Goal: Obtain resource: Download file/media

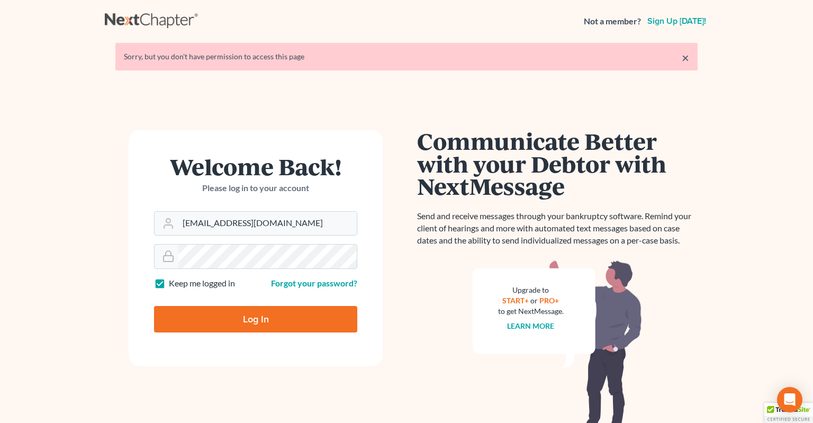
click at [257, 321] on input "Log In" at bounding box center [255, 319] width 203 height 26
type input "Thinking..."
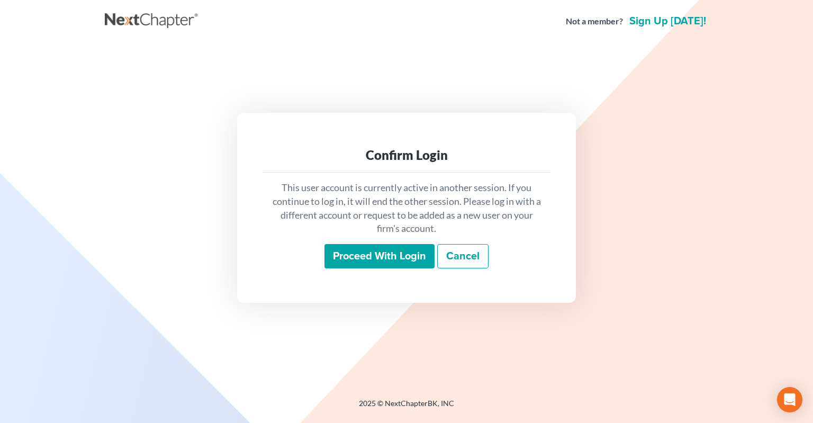
click at [399, 266] on input "Proceed with login" at bounding box center [379, 256] width 110 height 24
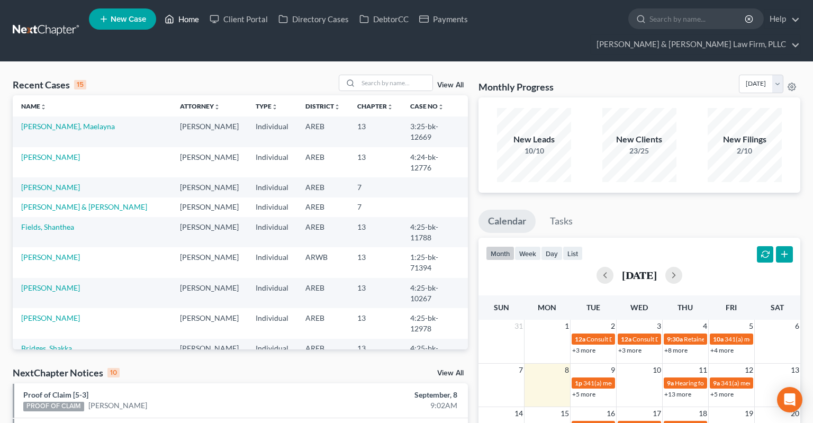
click at [194, 20] on link "Home" at bounding box center [181, 19] width 45 height 19
click at [384, 75] on input "search" at bounding box center [395, 82] width 74 height 15
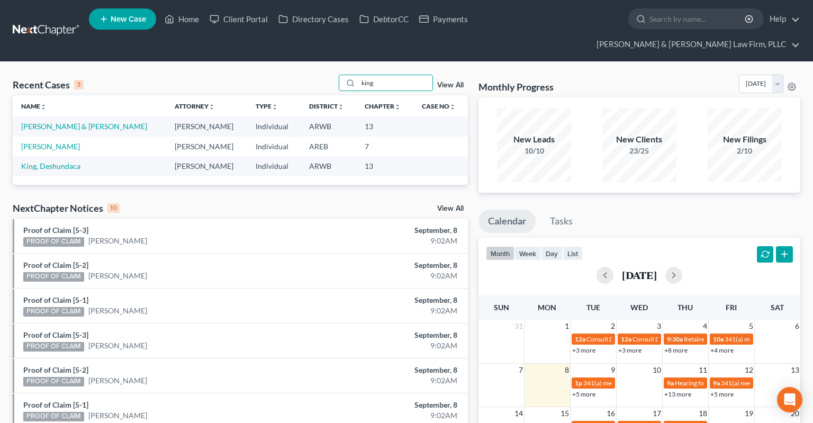
type input "king"
click at [69, 136] on td "[PERSON_NAME]" at bounding box center [89, 146] width 153 height 20
click at [62, 142] on link "[PERSON_NAME]" at bounding box center [50, 146] width 59 height 9
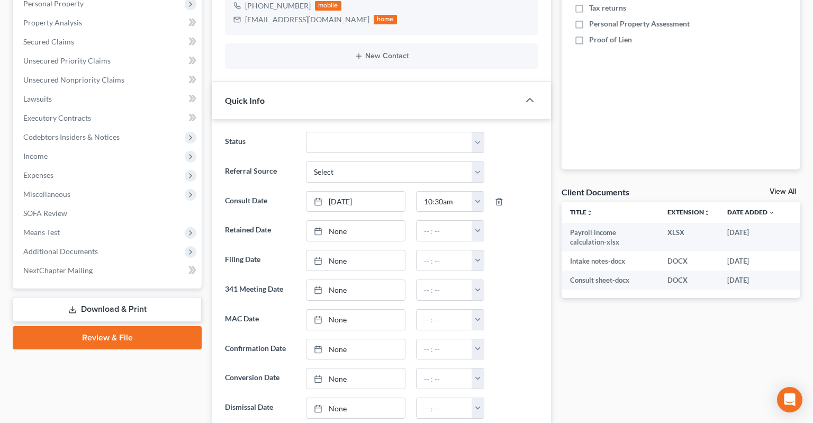
scroll to position [62, 0]
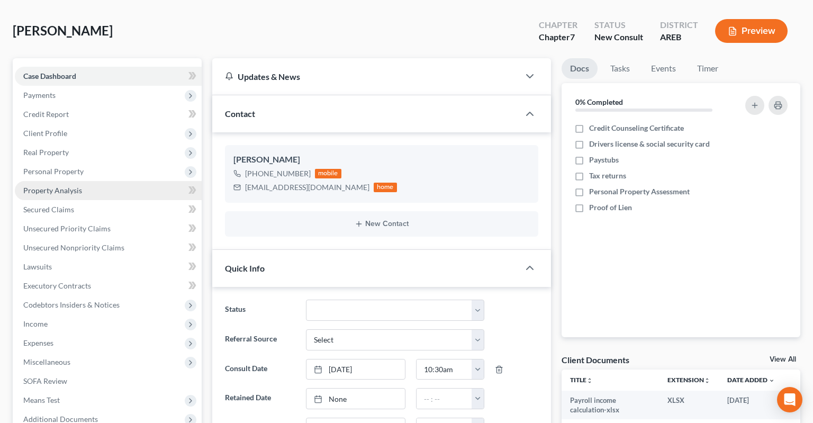
click at [90, 181] on link "Property Analysis" at bounding box center [108, 190] width 187 height 19
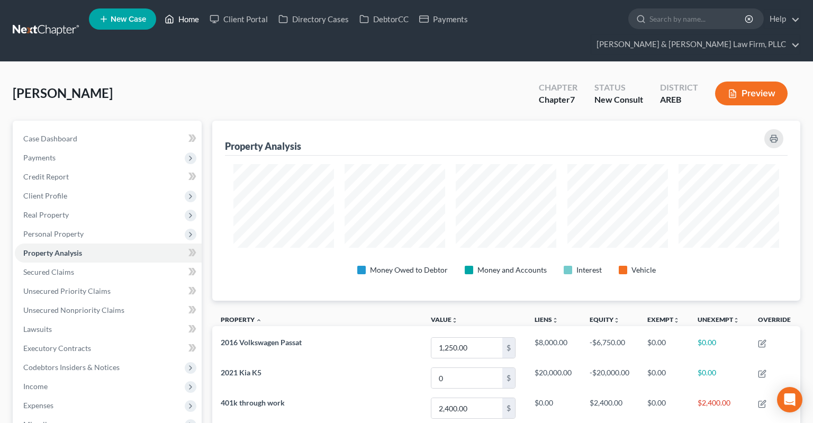
click at [184, 19] on link "Home" at bounding box center [181, 19] width 45 height 19
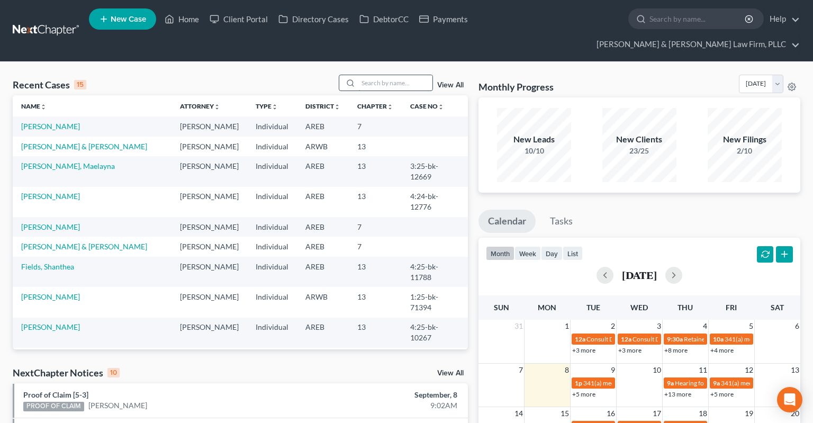
click at [375, 75] on input "search" at bounding box center [395, 82] width 74 height 15
paste input "2:25-bk-11537"
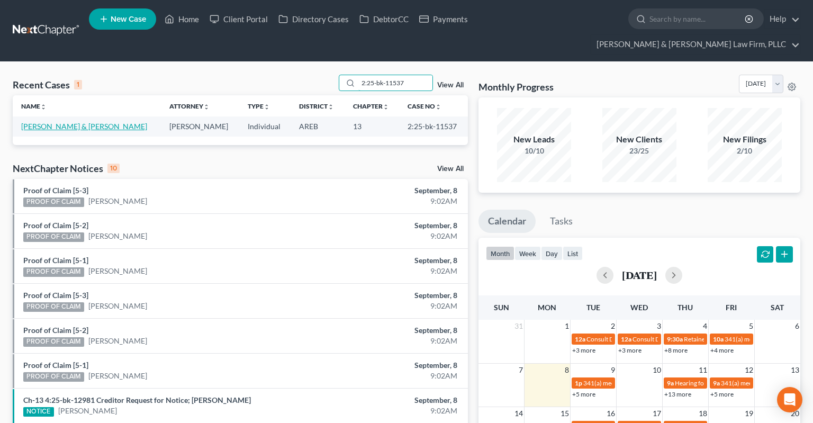
type input "2:25-bk-11537"
click at [84, 122] on link "[PERSON_NAME] & [PERSON_NAME]" at bounding box center [84, 126] width 126 height 9
select select "6"
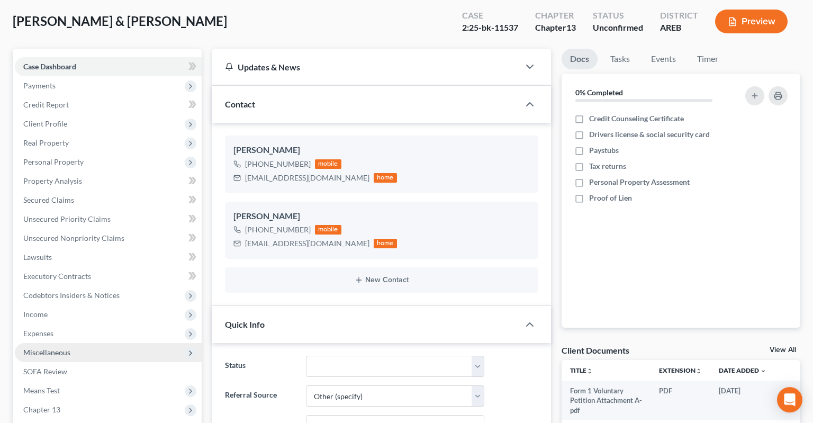
scroll to position [223, 0]
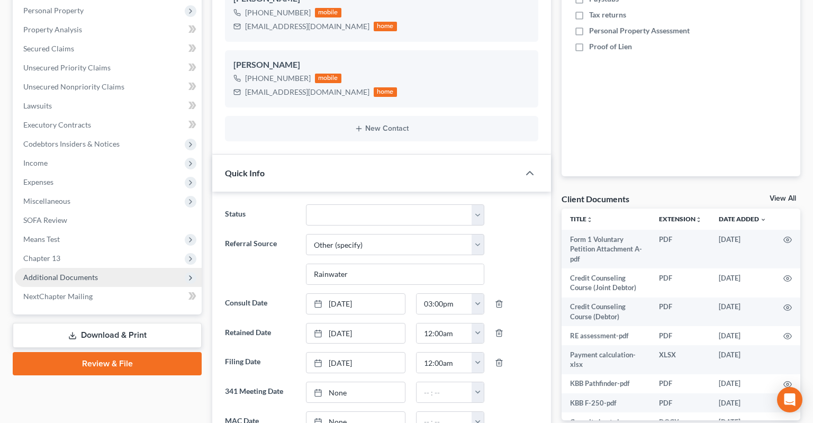
click at [104, 268] on span "Additional Documents" at bounding box center [108, 277] width 187 height 19
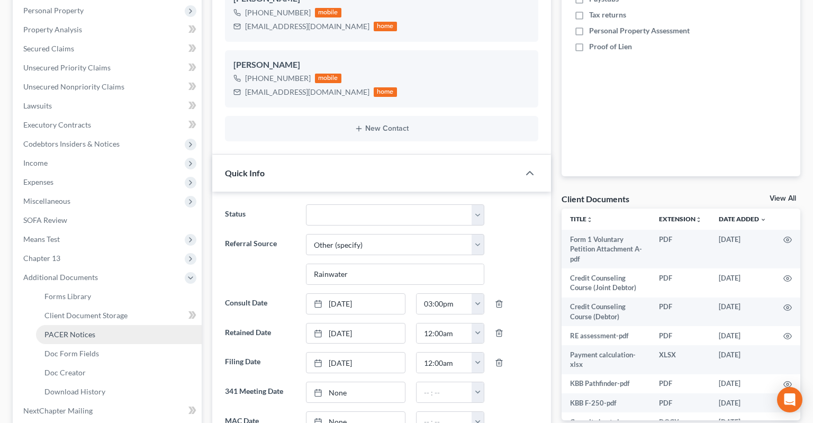
click at [130, 325] on link "PACER Notices" at bounding box center [119, 334] width 166 height 19
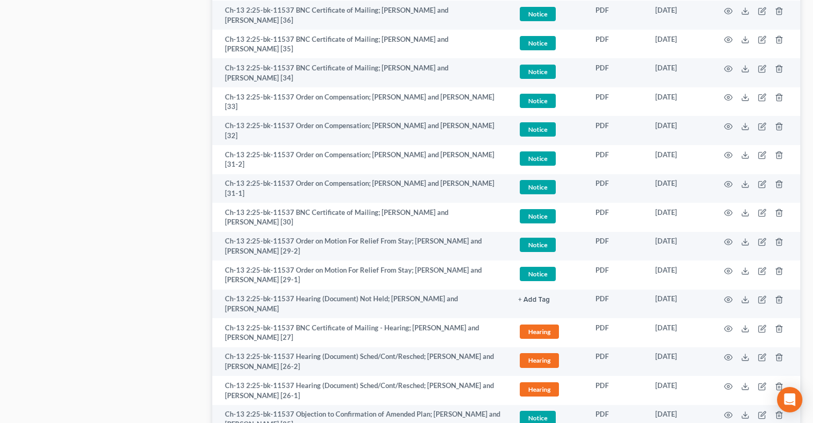
scroll to position [1005, 0]
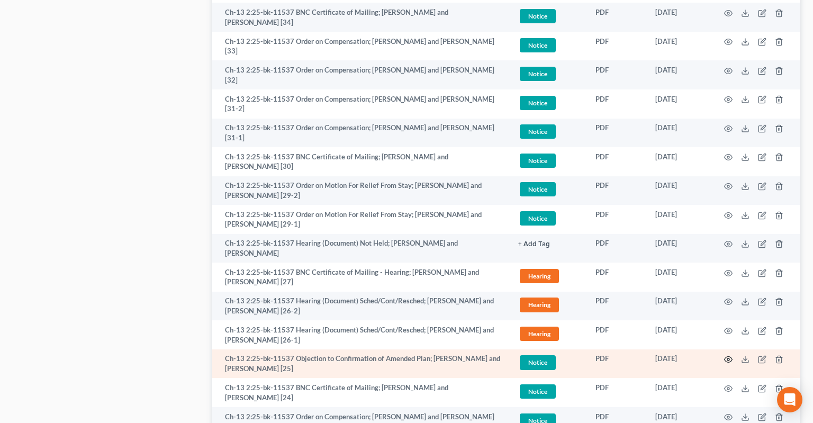
click at [730, 355] on icon "button" at bounding box center [728, 359] width 8 height 8
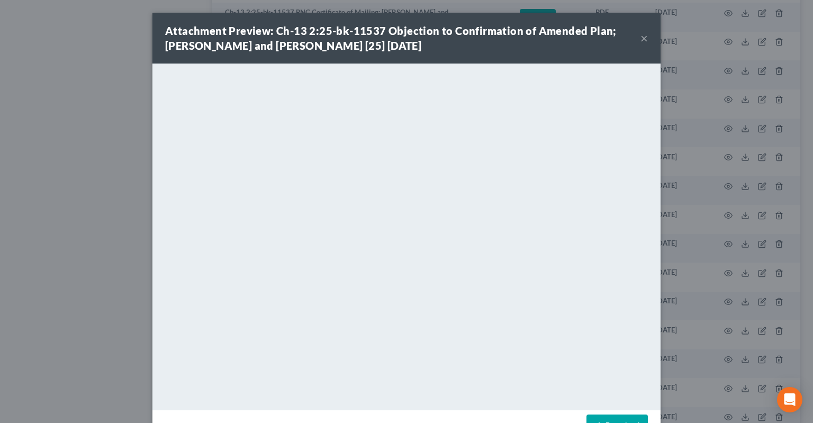
click at [604, 418] on link "Download" at bounding box center [616, 425] width 61 height 22
click at [644, 41] on button "×" at bounding box center [643, 38] width 7 height 13
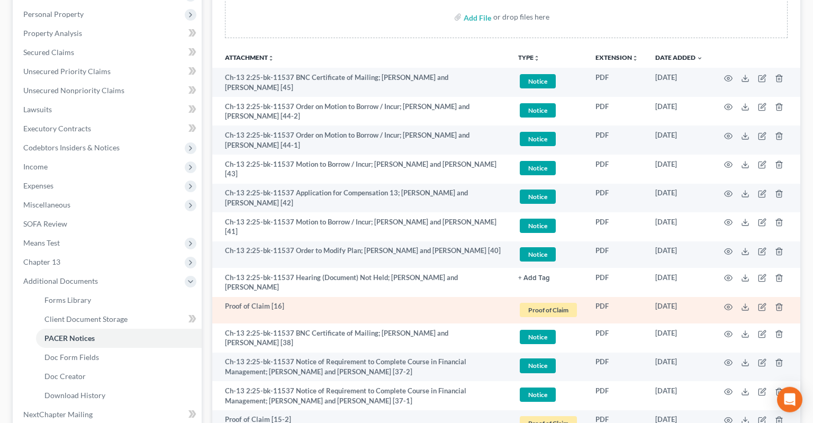
scroll to position [279, 0]
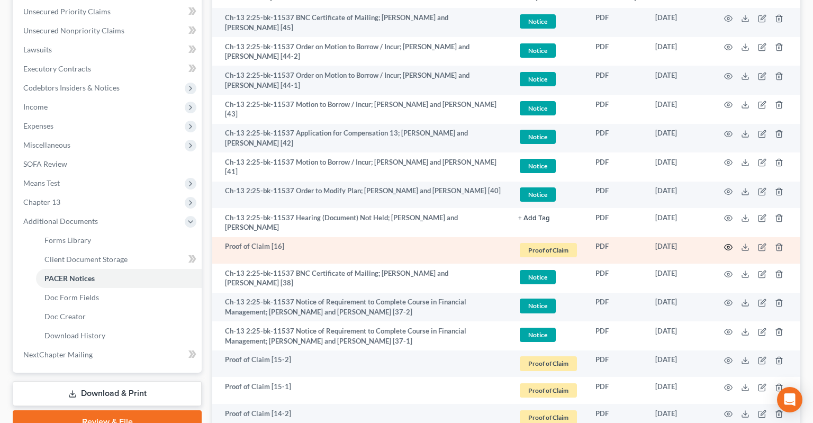
click at [731, 243] on icon "button" at bounding box center [728, 247] width 8 height 8
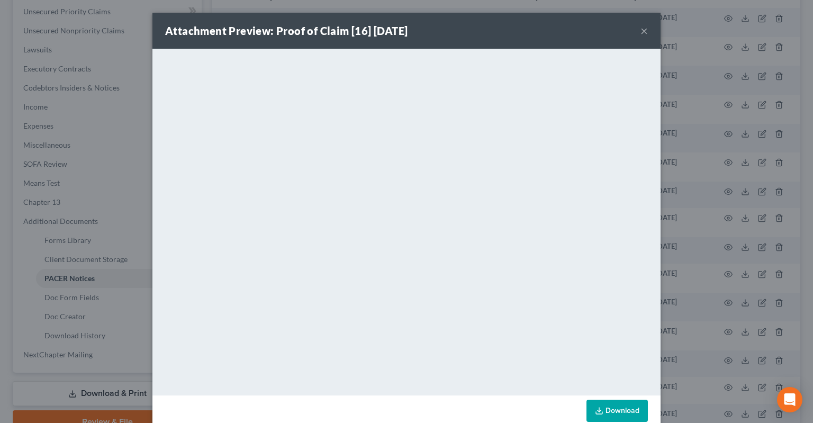
click at [643, 31] on button "×" at bounding box center [643, 30] width 7 height 13
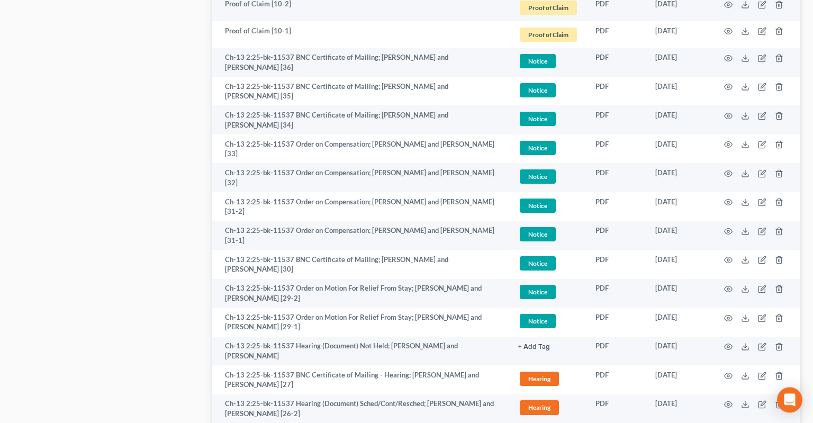
scroll to position [1061, 0]
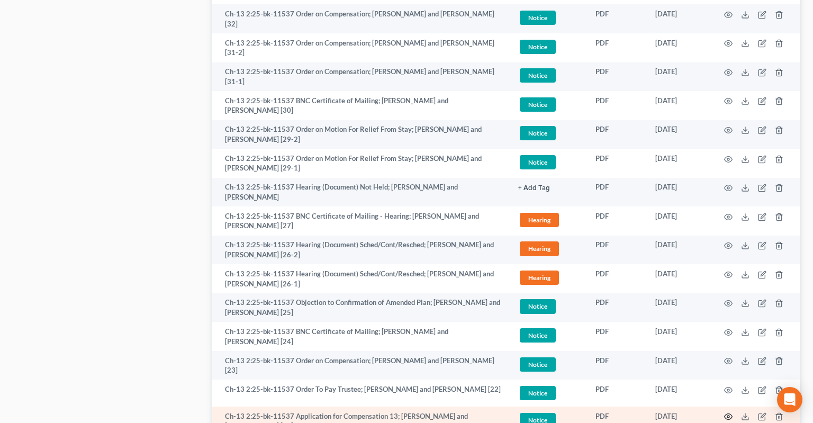
click at [729, 415] on circle "button" at bounding box center [728, 416] width 2 height 2
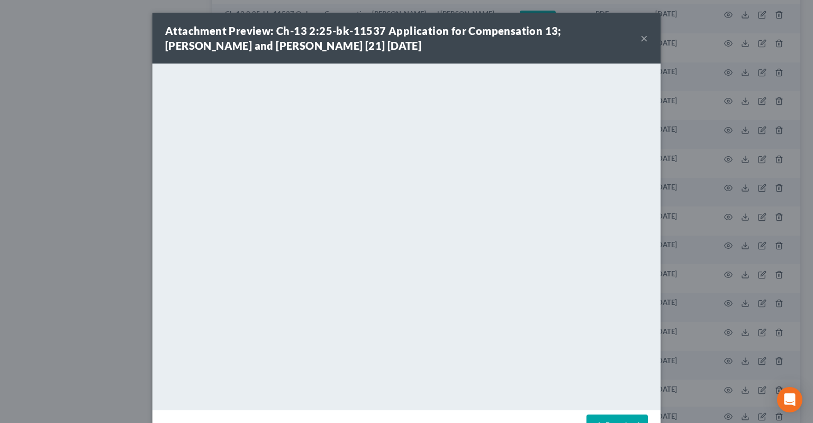
click at [646, 35] on button "×" at bounding box center [643, 38] width 7 height 13
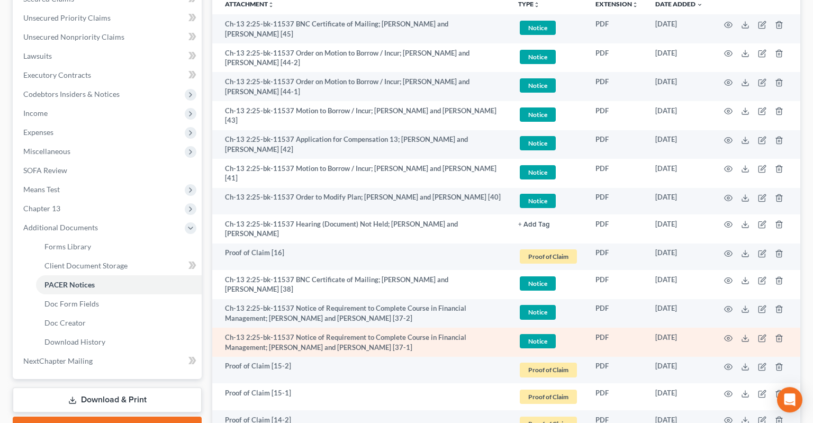
scroll to position [391, 0]
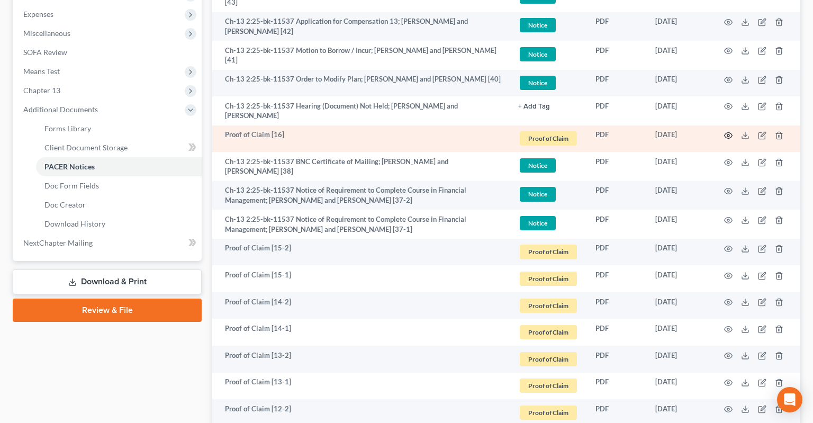
click at [728, 131] on icon "button" at bounding box center [728, 135] width 8 height 8
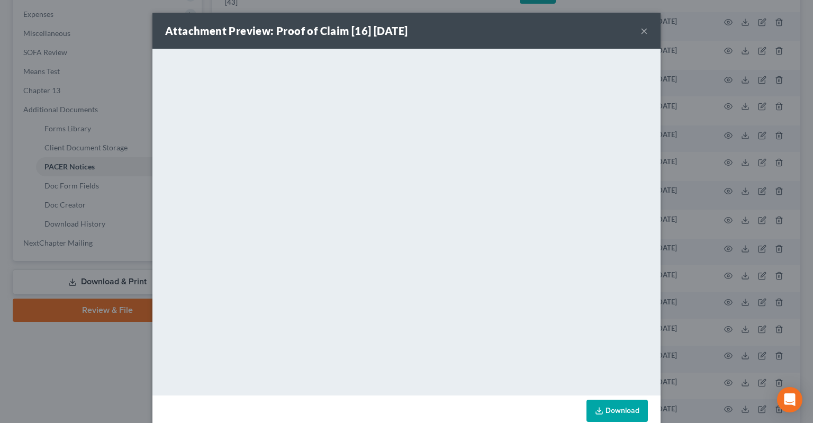
click at [601, 405] on link "Download" at bounding box center [616, 410] width 61 height 22
click at [644, 33] on button "×" at bounding box center [643, 30] width 7 height 13
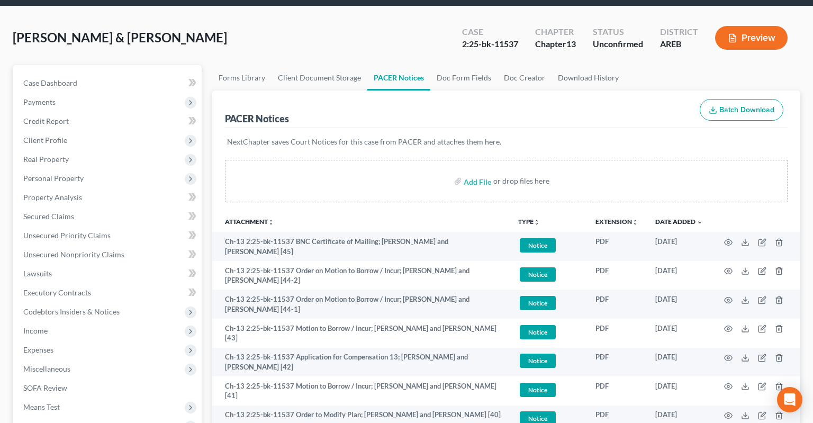
scroll to position [0, 0]
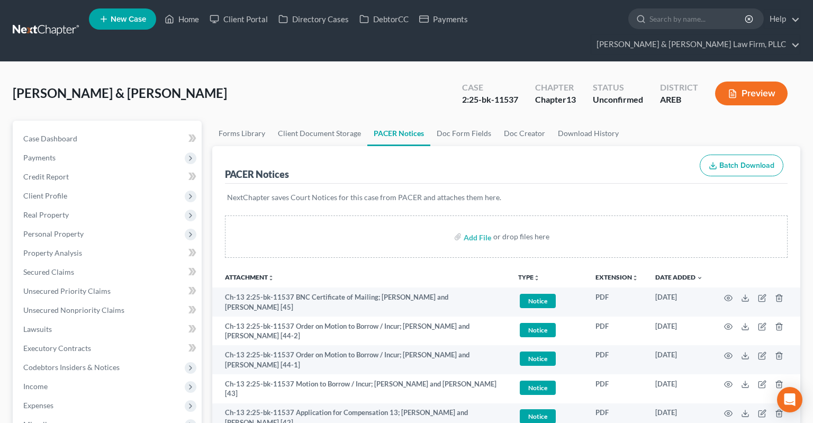
click at [187, 31] on ul "New Case Home Client Portal Directory Cases DebtorCC Payments - No Result - See…" at bounding box center [444, 30] width 711 height 51
click at [183, 26] on link "Home" at bounding box center [181, 19] width 45 height 19
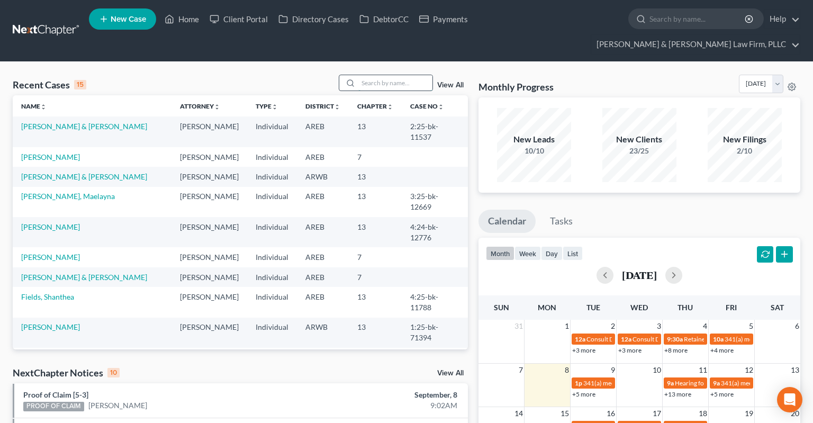
click at [358, 75] on input "search" at bounding box center [395, 82] width 74 height 15
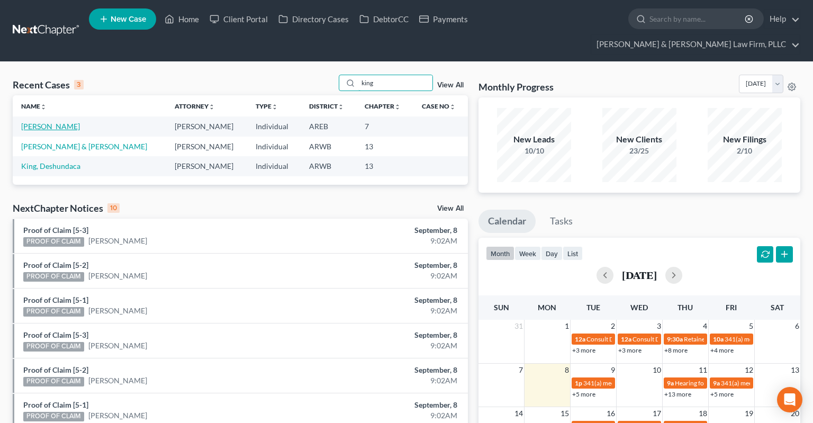
type input "king"
click at [50, 122] on link "[PERSON_NAME]" at bounding box center [50, 126] width 59 height 9
